Goal: Navigation & Orientation: Go to known website

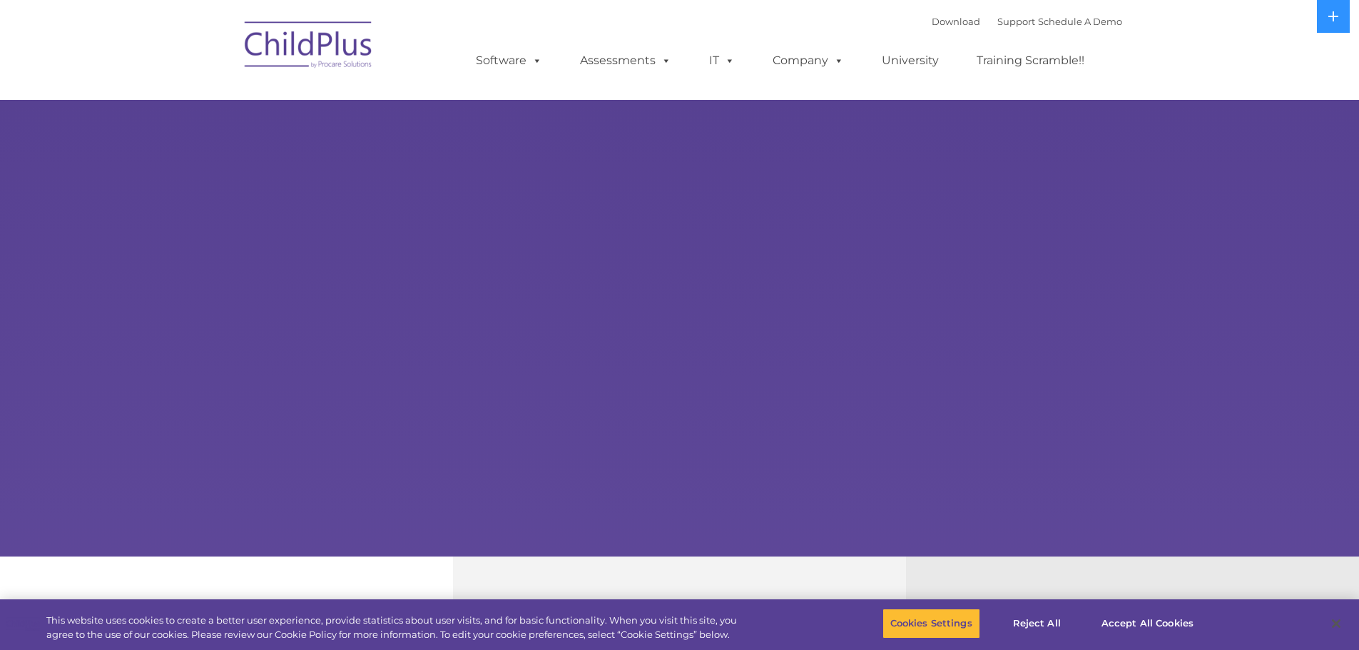
select select "MEDIUM"
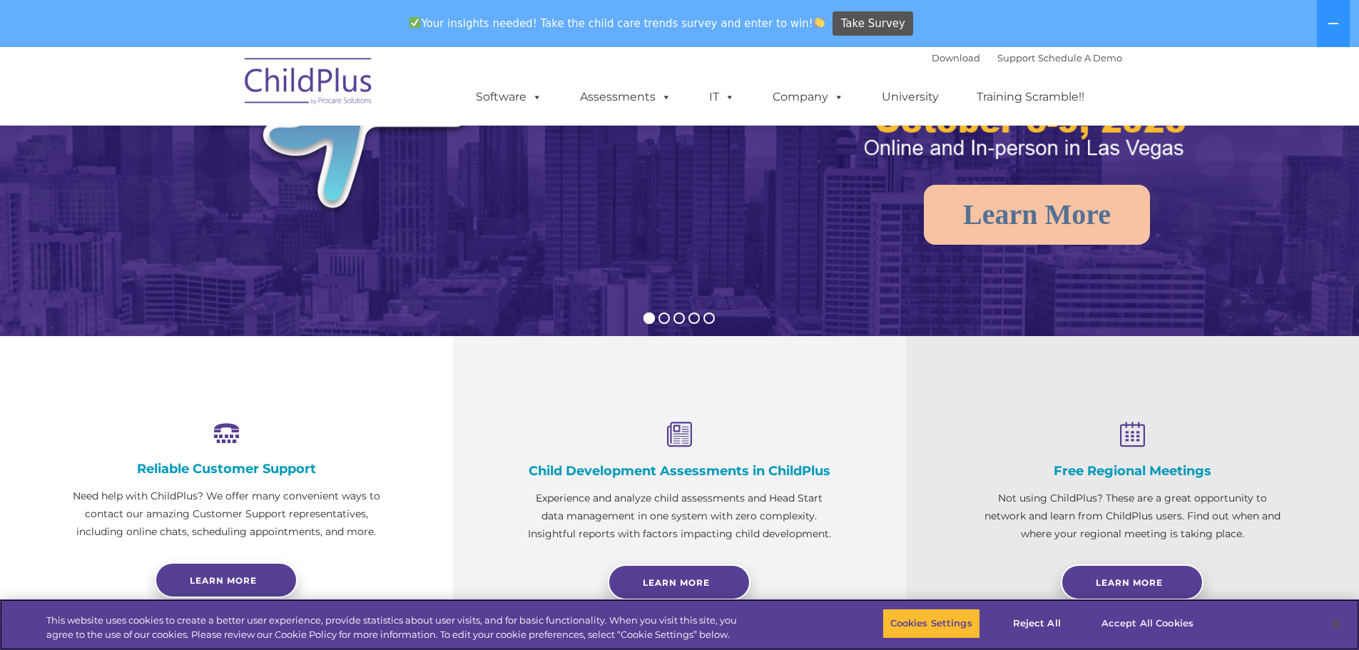
scroll to position [285, 0]
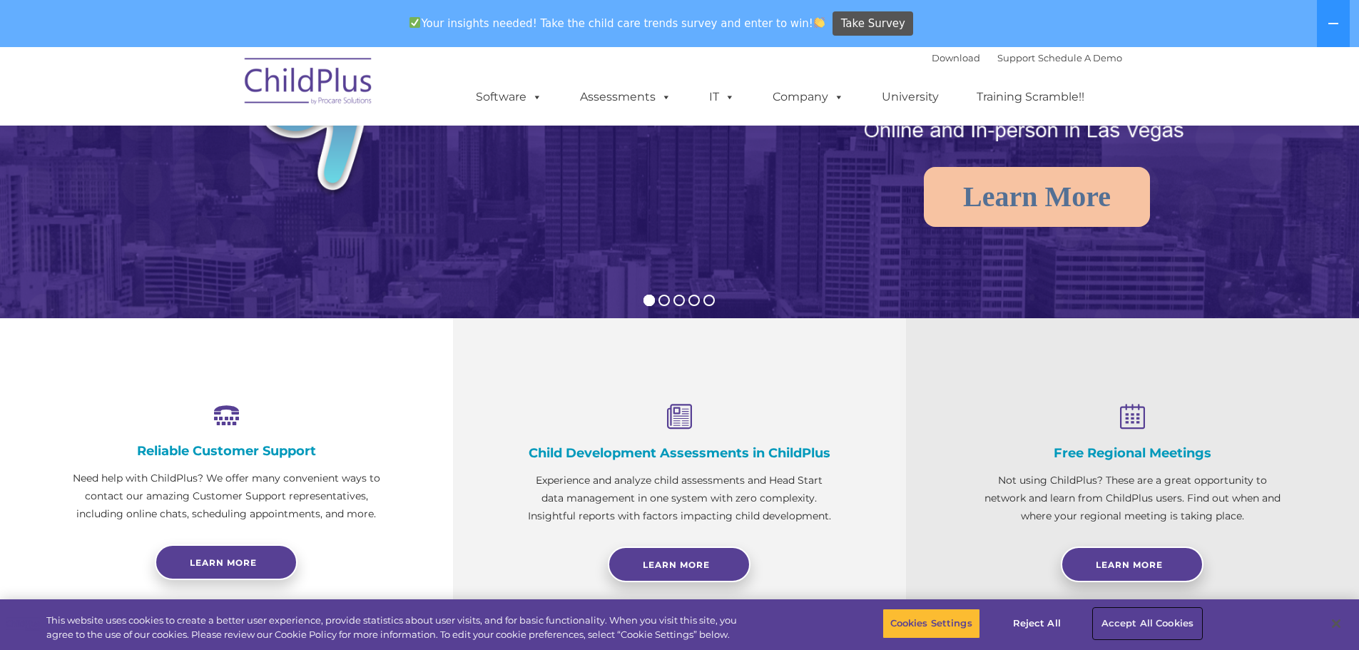
click at [1116, 618] on button "Accept All Cookies" at bounding box center [1148, 624] width 108 height 30
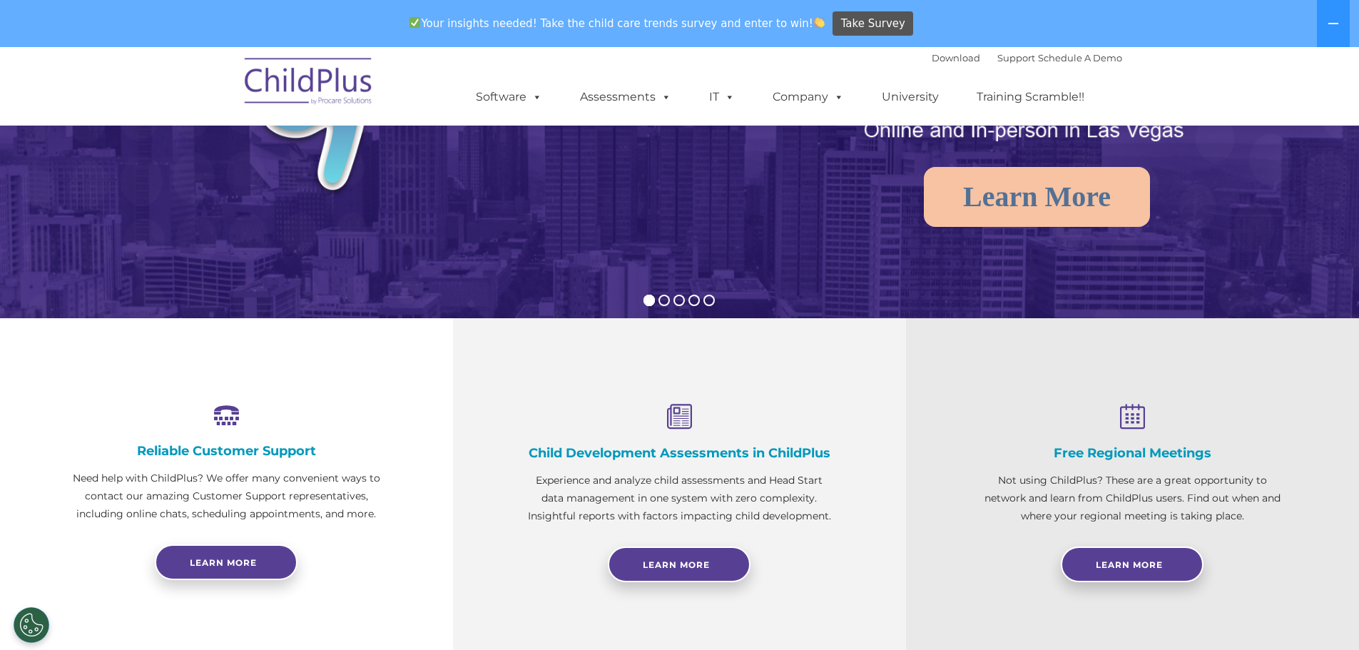
scroll to position [0, 0]
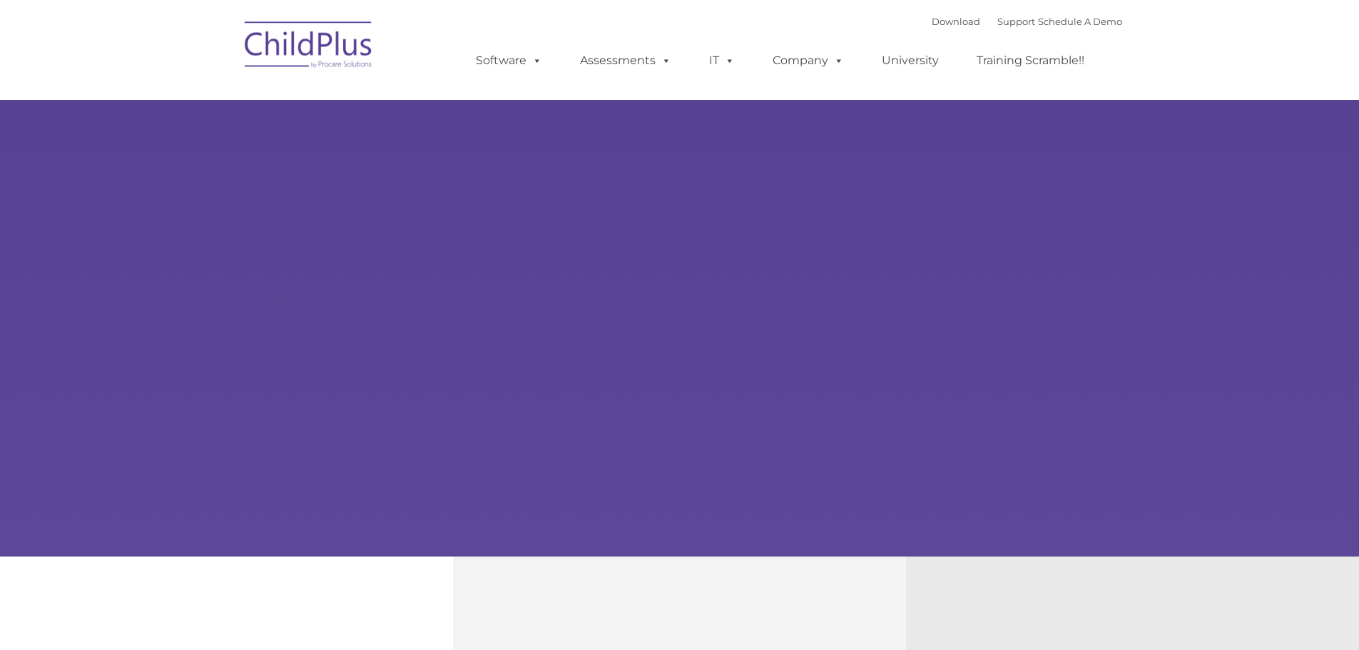
type input ""
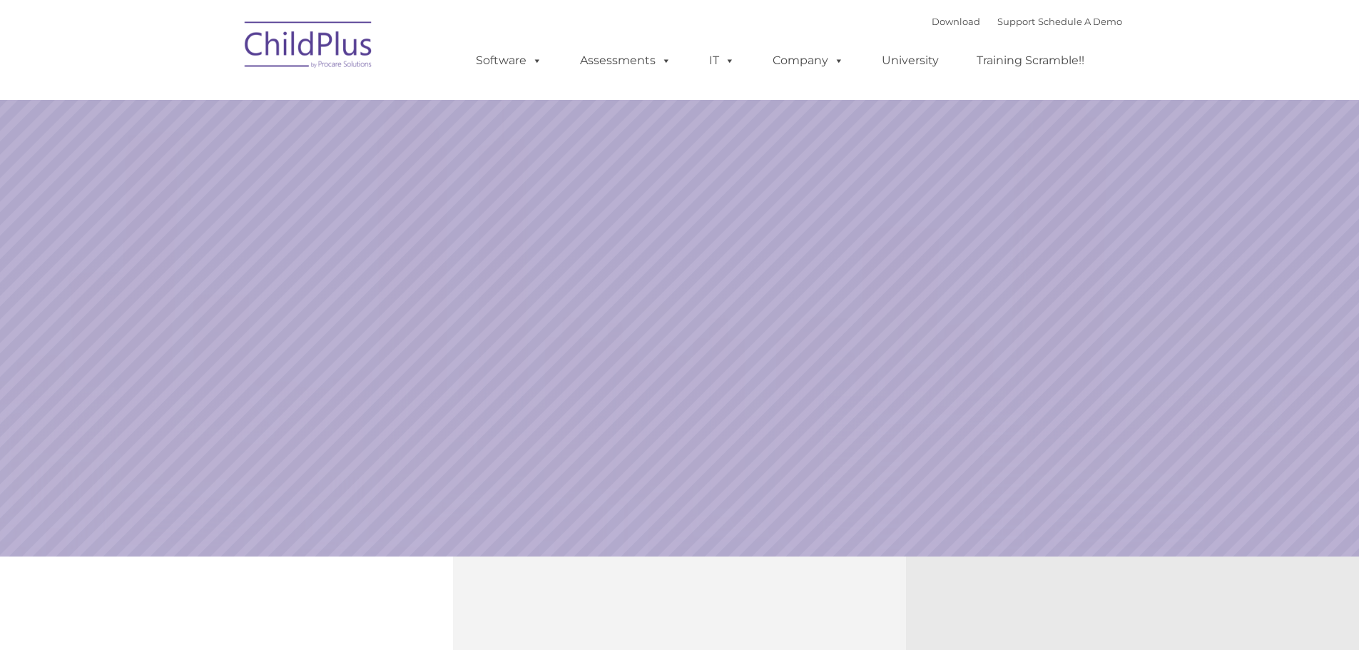
select select "MEDIUM"
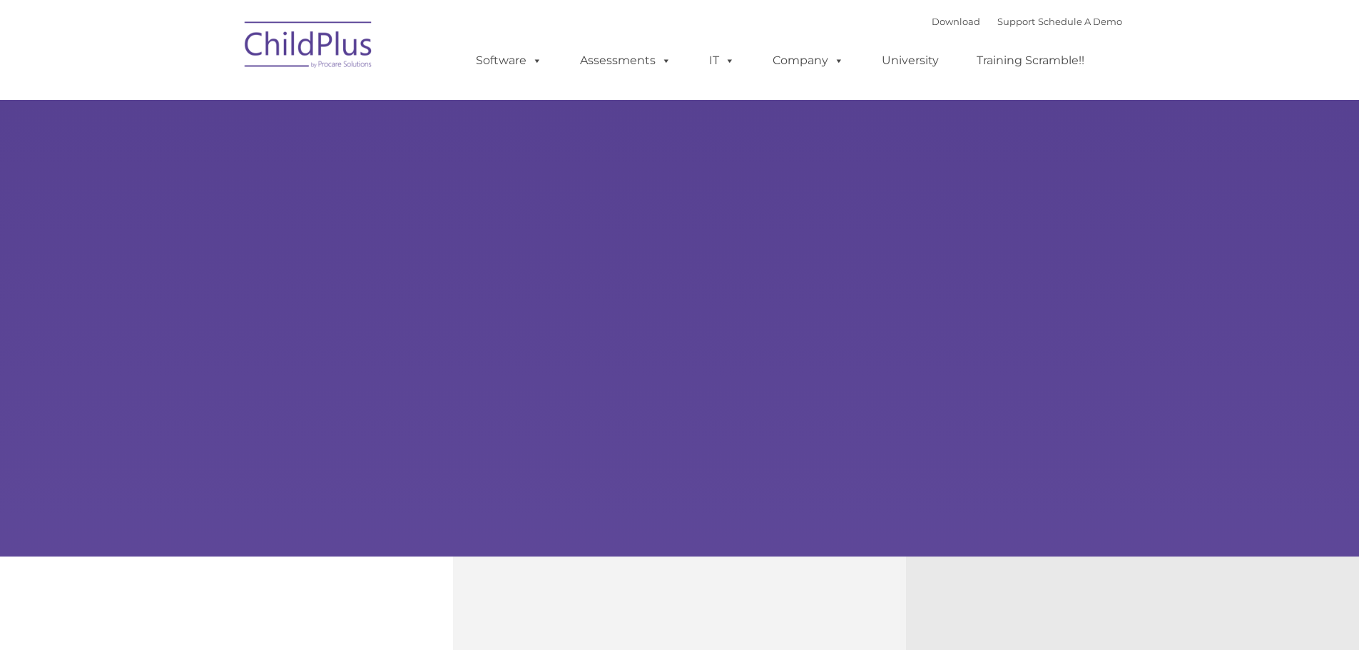
type input ""
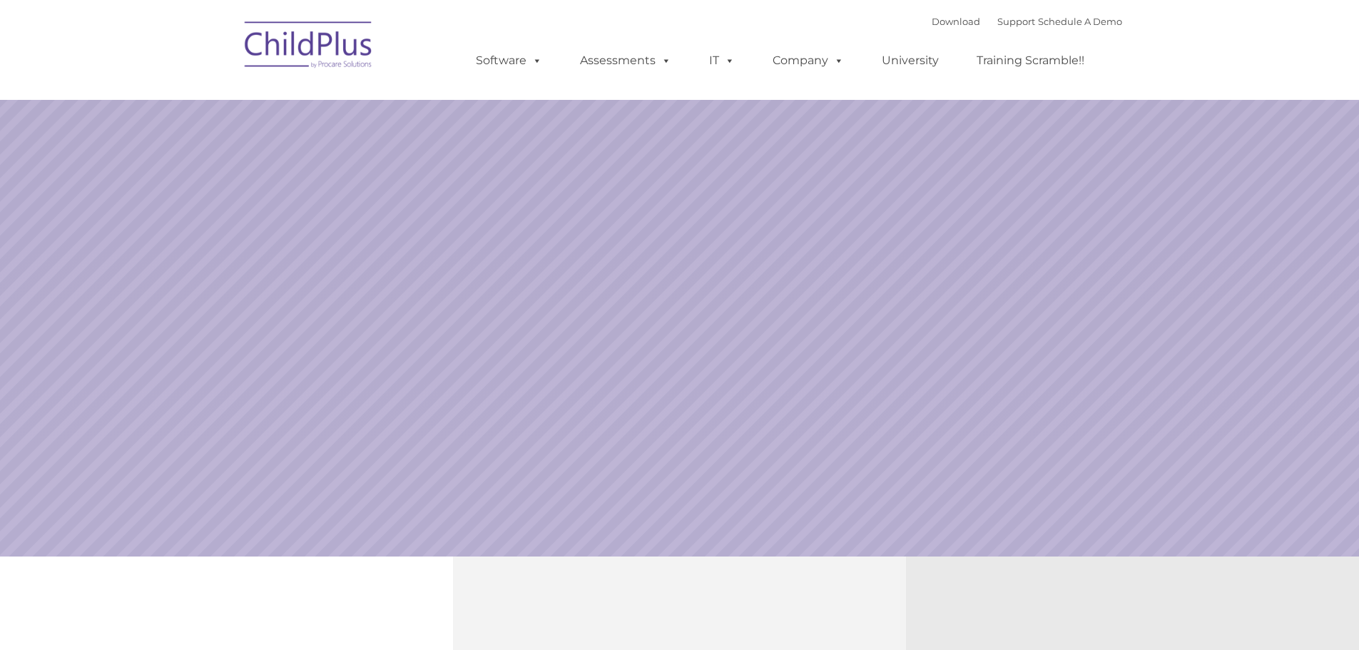
select select "MEDIUM"
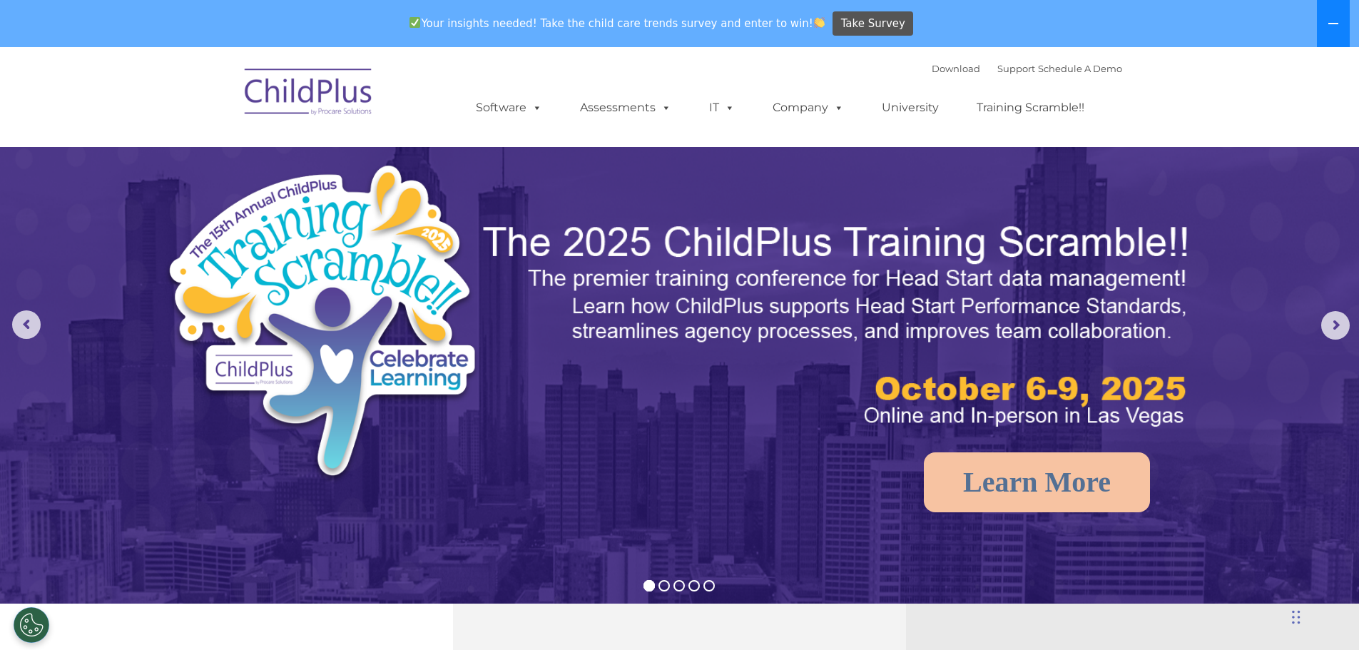
click at [1323, 22] on button at bounding box center [1333, 23] width 33 height 47
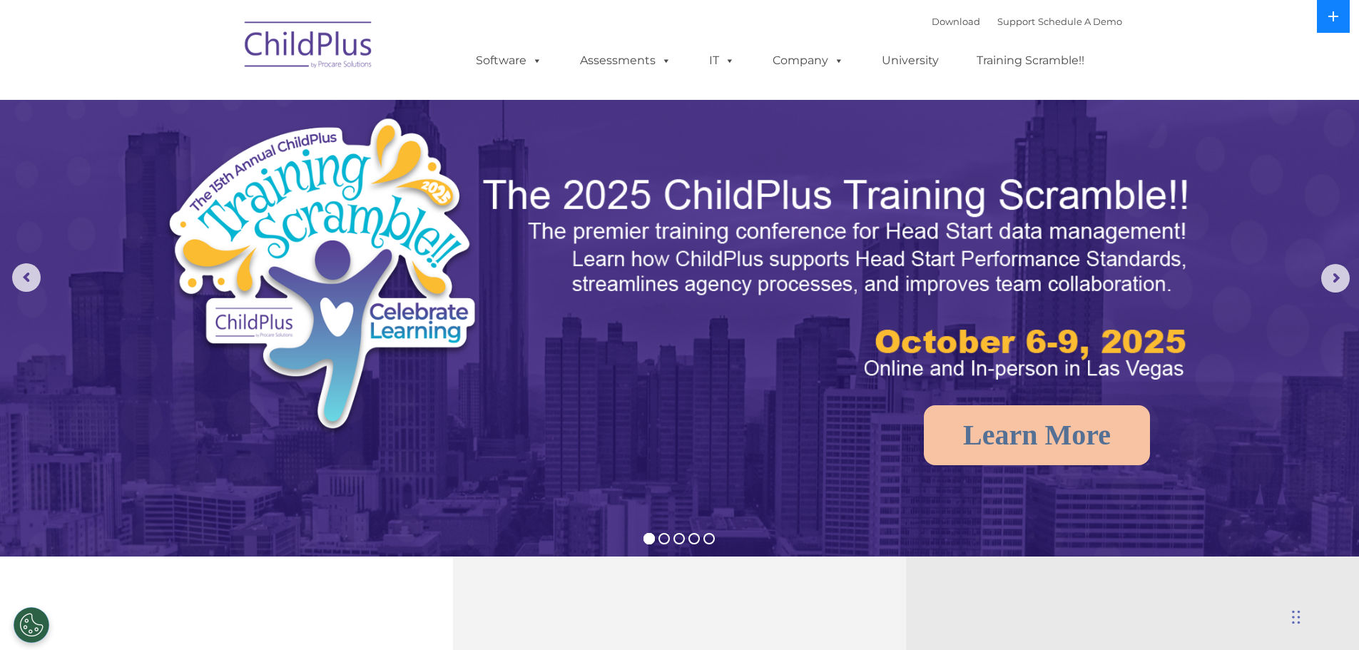
click at [1337, 15] on icon at bounding box center [1333, 16] width 11 height 11
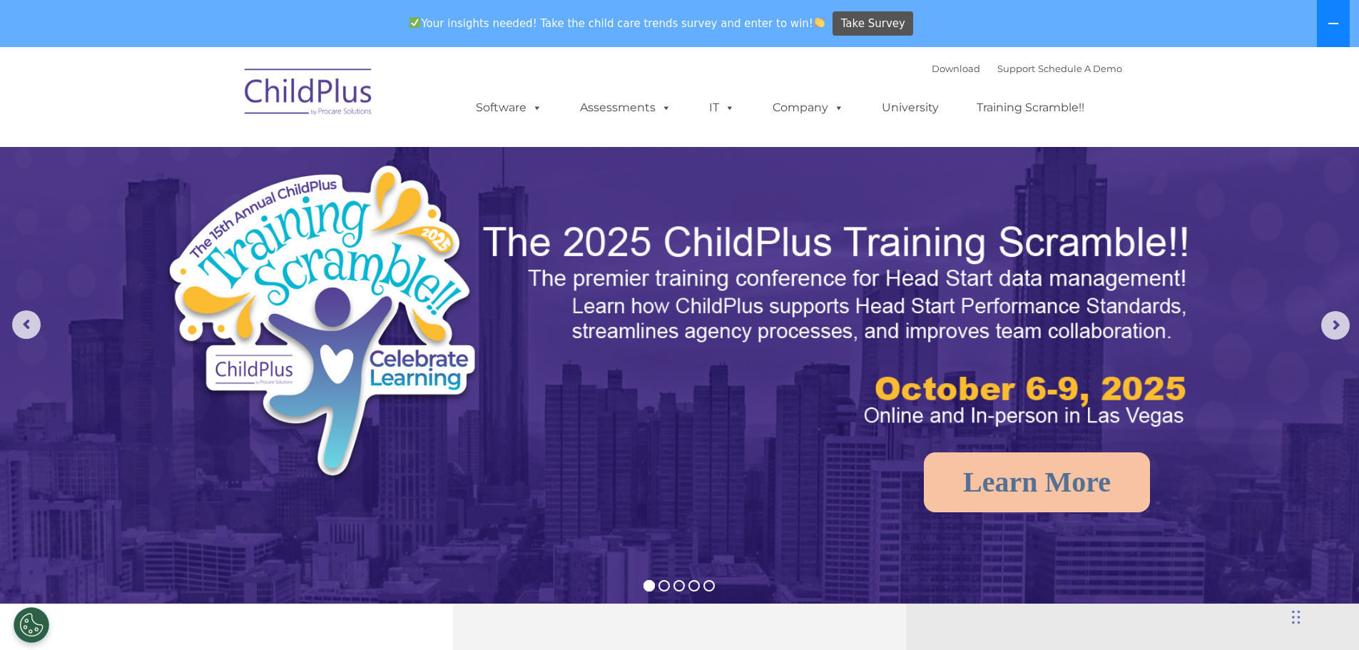
click at [1337, 15] on button at bounding box center [1333, 23] width 33 height 47
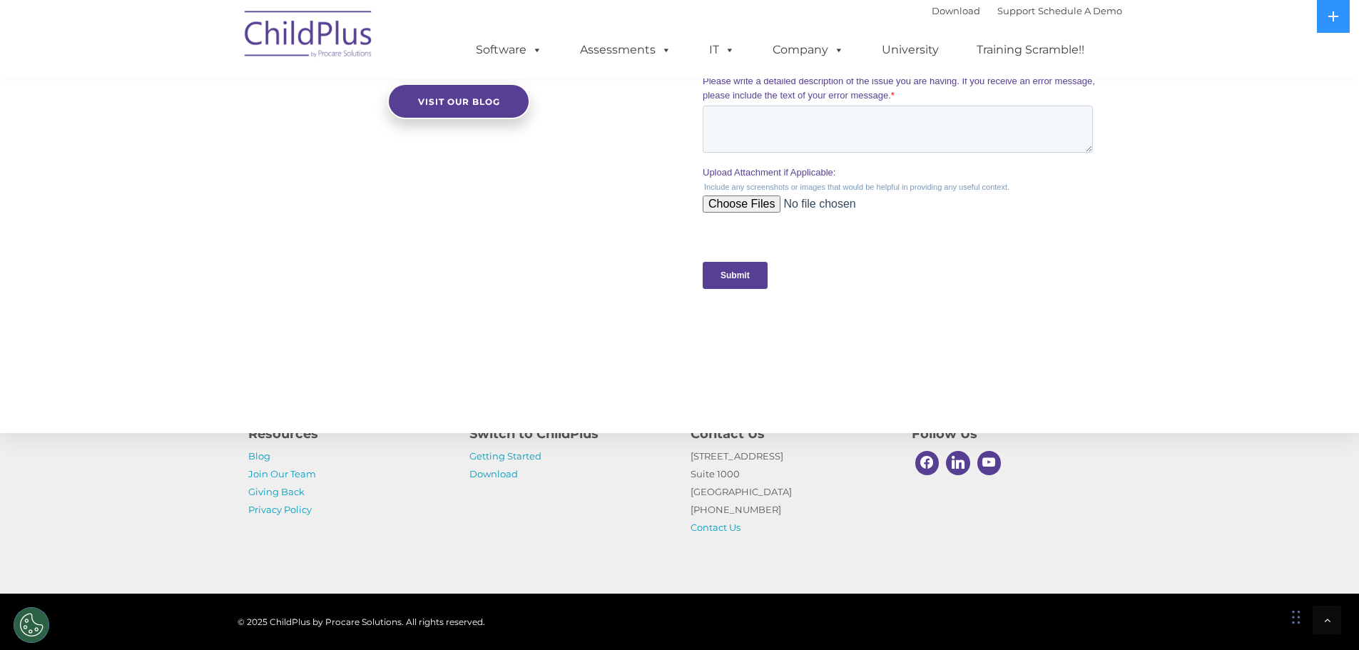
scroll to position [1408, 0]
